Goal: Information Seeking & Learning: Learn about a topic

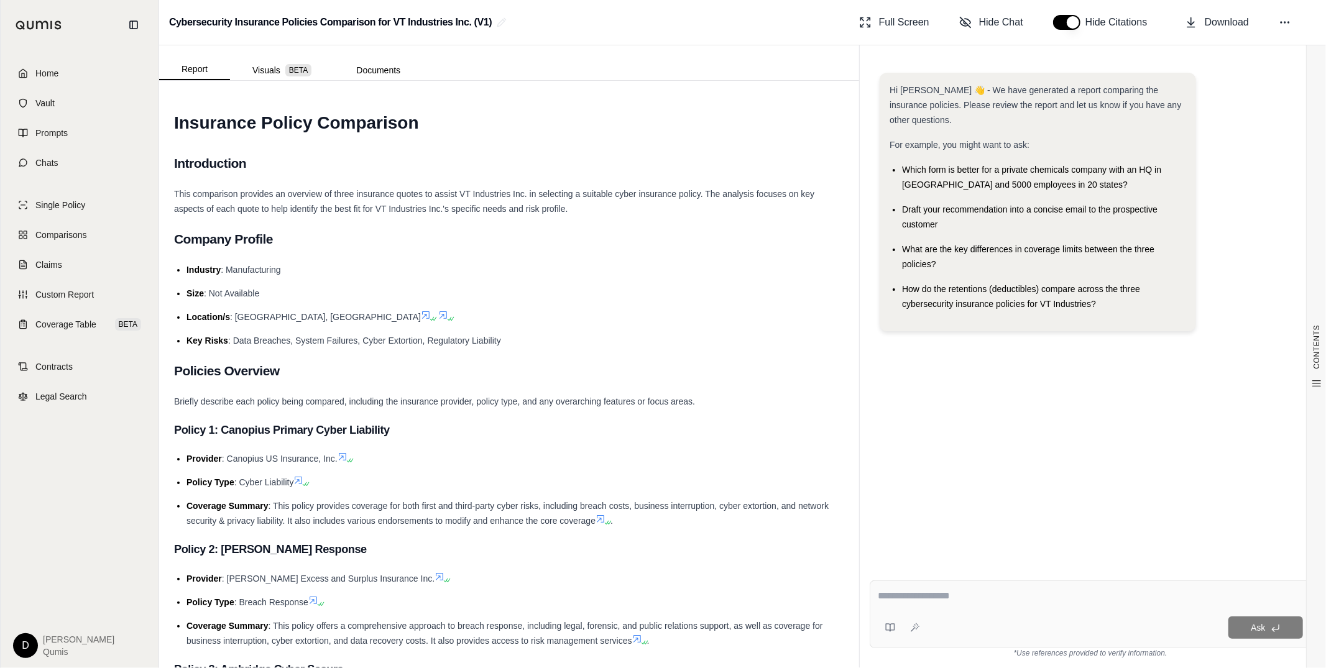
scroll to position [22, 0]
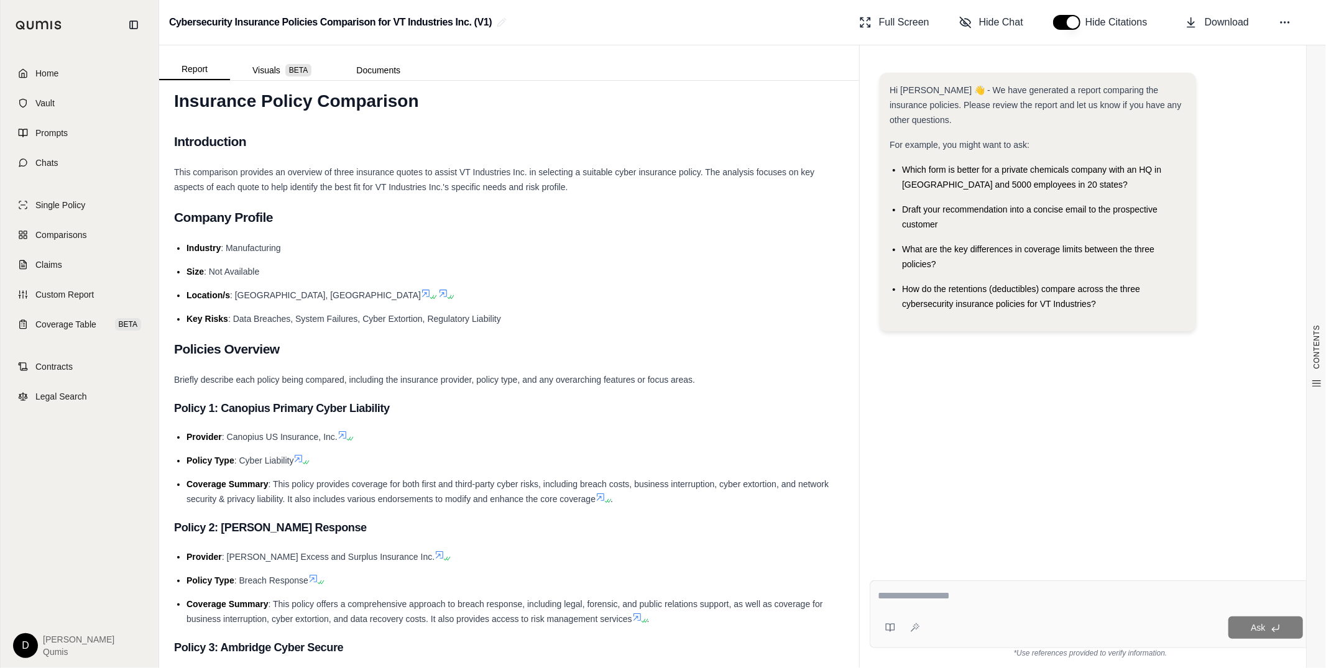
click at [708, 300] on li "Location/s : [GEOGRAPHIC_DATA], [GEOGRAPHIC_DATA]" at bounding box center [515, 295] width 658 height 15
click at [486, 168] on span "This comparison provides an overview of three insurance quotes to assist VT Ind…" at bounding box center [494, 179] width 640 height 25
click at [518, 172] on span "This comparison provides an overview of three insurance quotes to assist VT Ind…" at bounding box center [494, 179] width 640 height 25
click at [493, 179] on div "This comparison provides an overview of three insurance quotes to assist VT Ind…" at bounding box center [509, 180] width 670 height 30
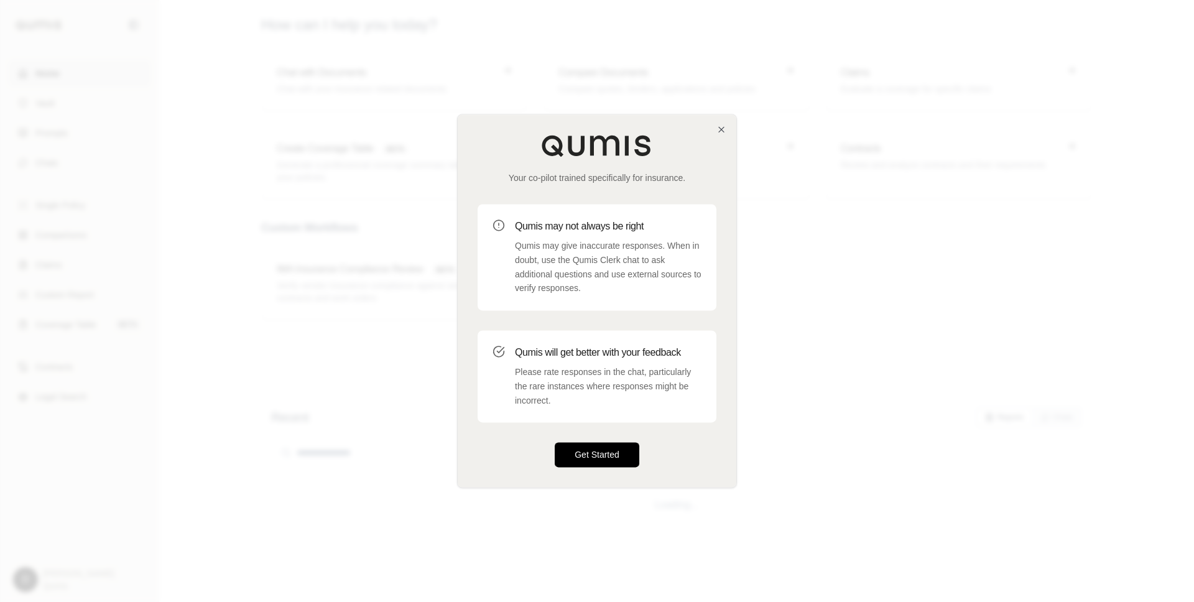
click at [591, 458] on button "Get Started" at bounding box center [597, 455] width 85 height 25
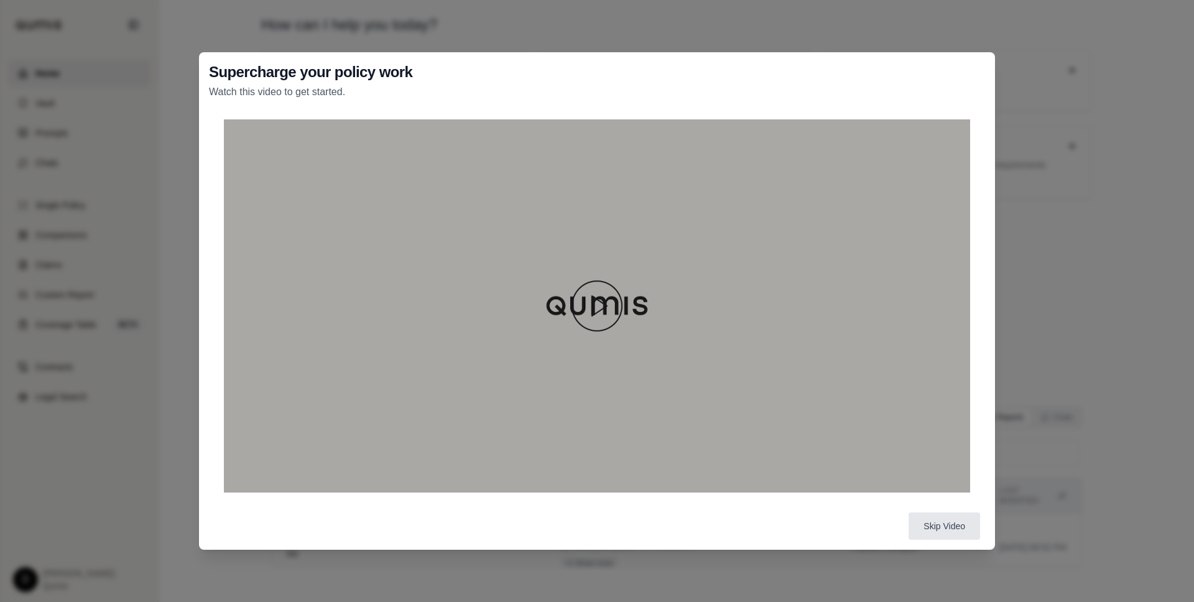
click at [597, 312] on img at bounding box center [597, 306] width 60 height 60
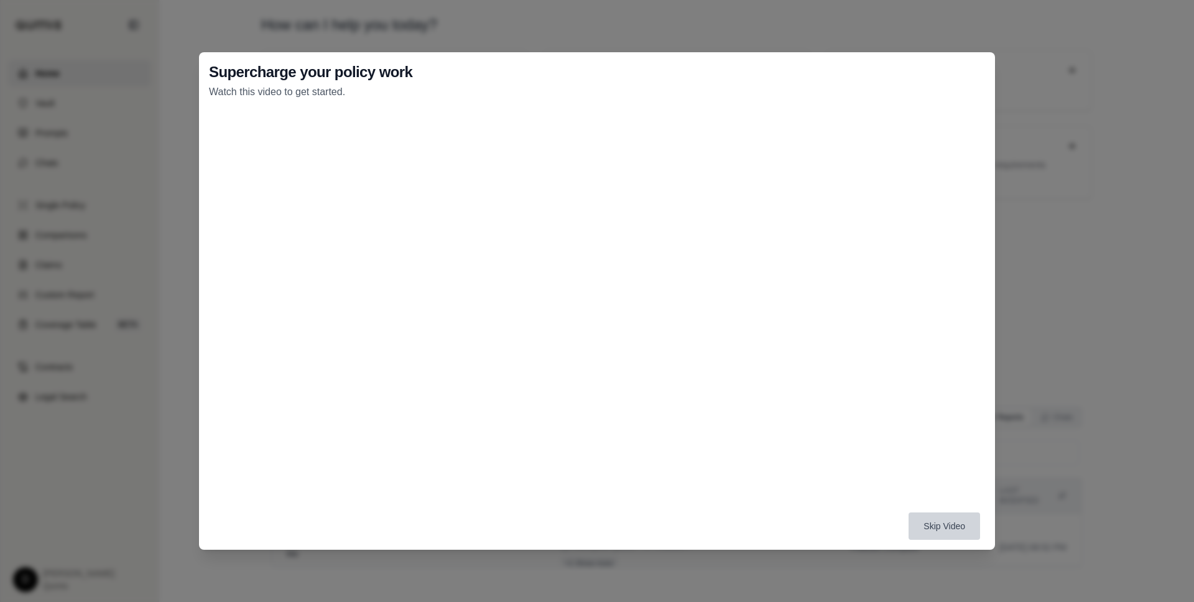
click at [937, 526] on button "Skip Video" at bounding box center [943, 525] width 71 height 27
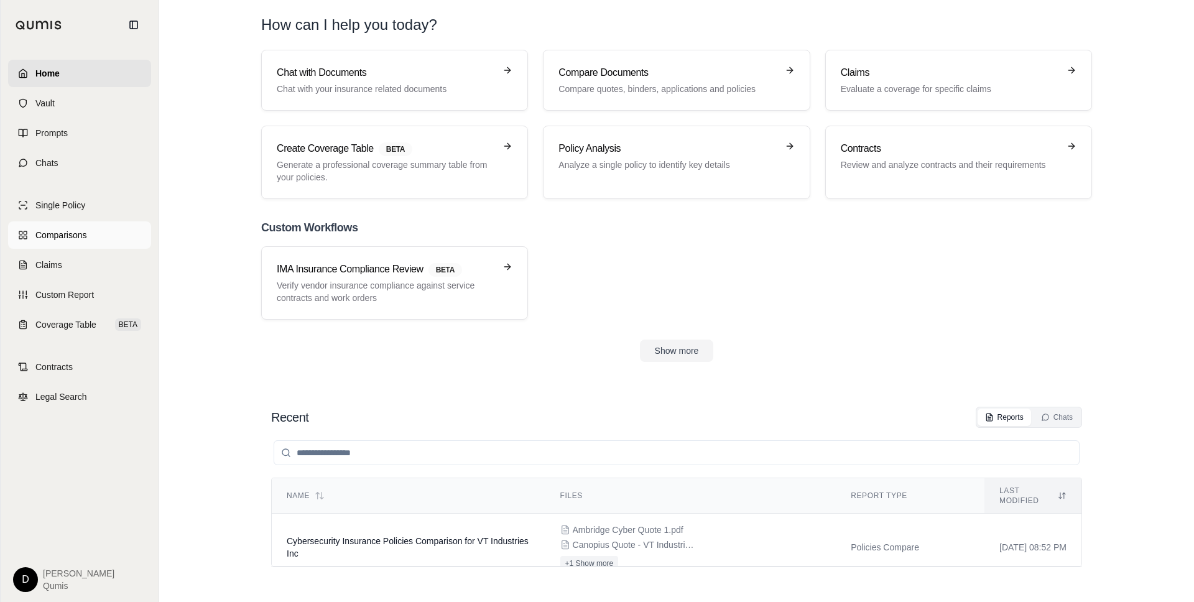
click at [63, 239] on span "Comparisons" at bounding box center [60, 235] width 51 height 12
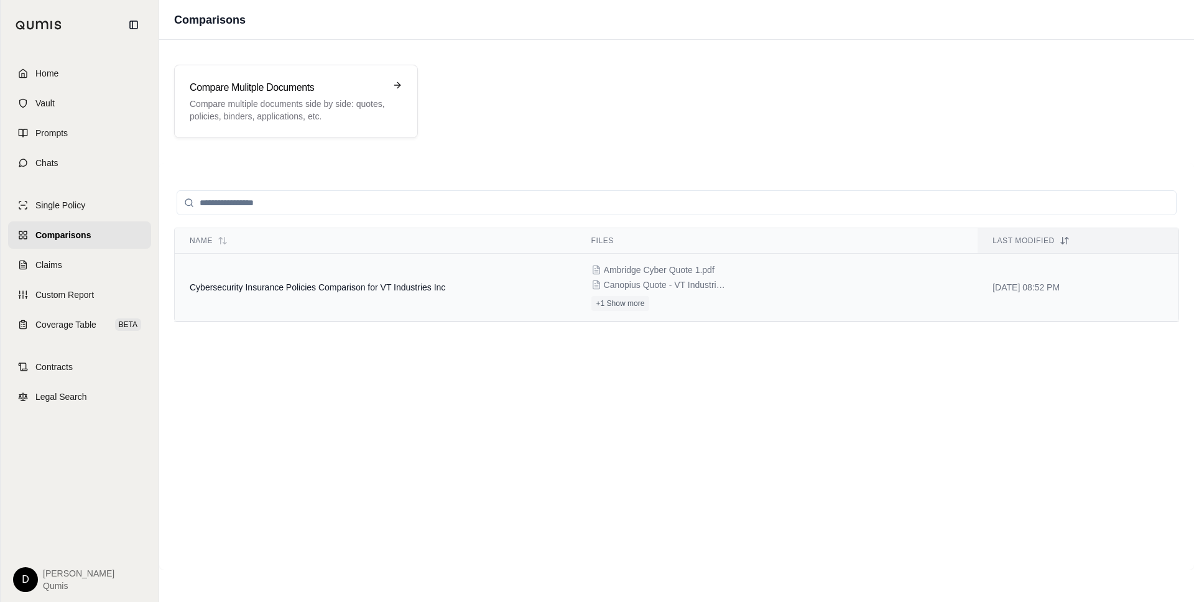
click at [372, 286] on span "Cybersecurity Insurance Policies Comparison for VT Industries Inc" at bounding box center [317, 287] width 255 height 10
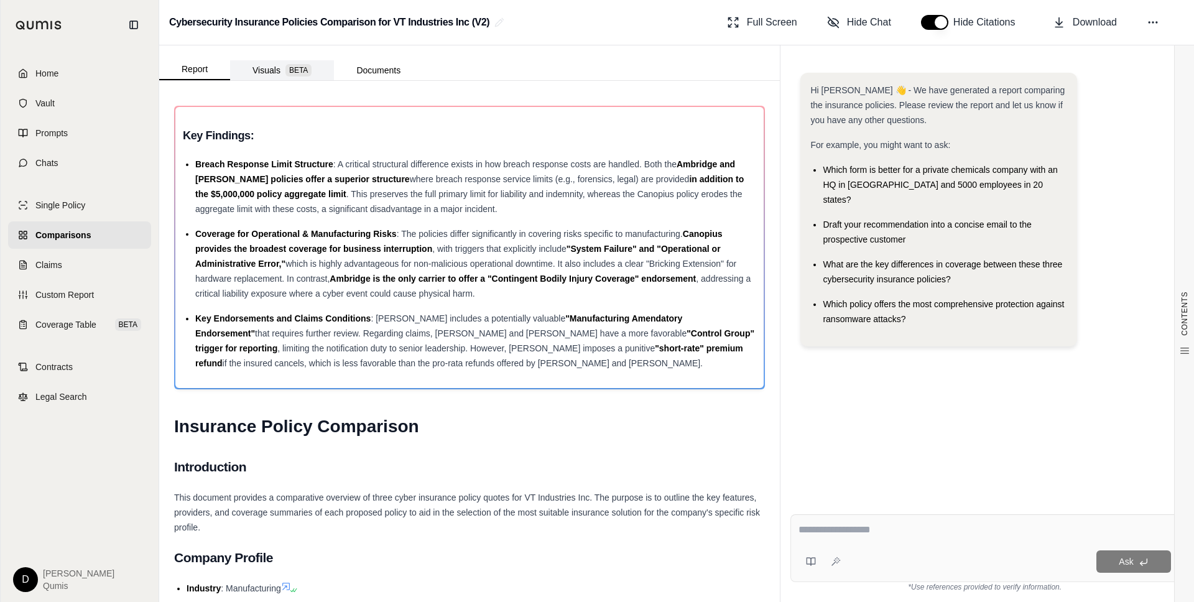
click at [282, 69] on button "Visuals BETA" at bounding box center [282, 70] width 104 height 20
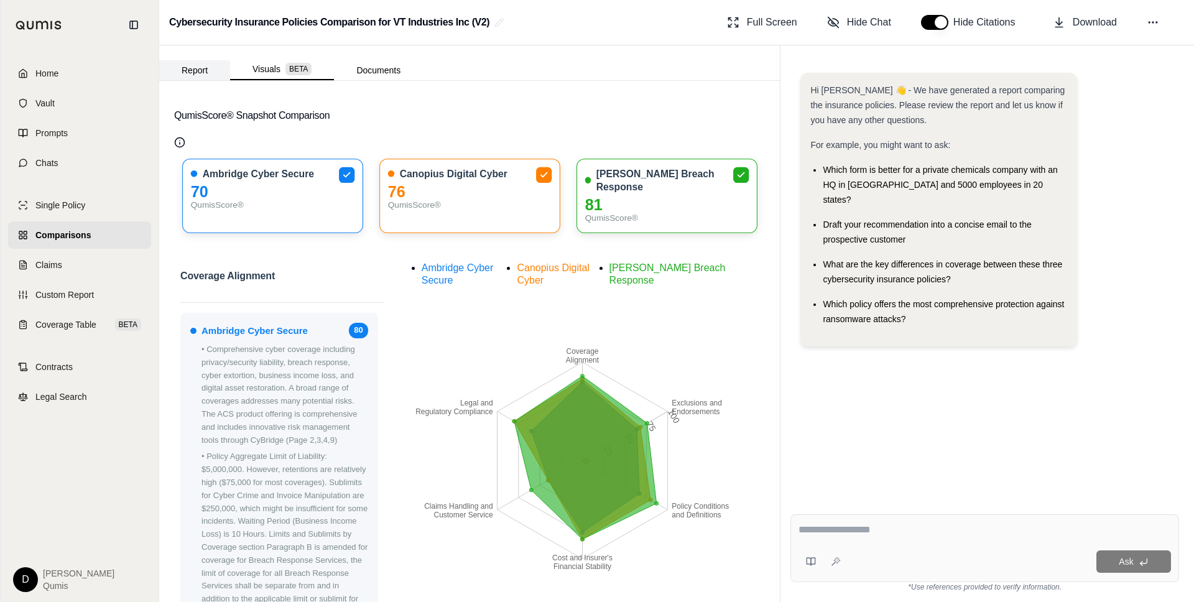
click at [193, 67] on button "Report" at bounding box center [194, 70] width 71 height 20
